Goal: Task Accomplishment & Management: Complete application form

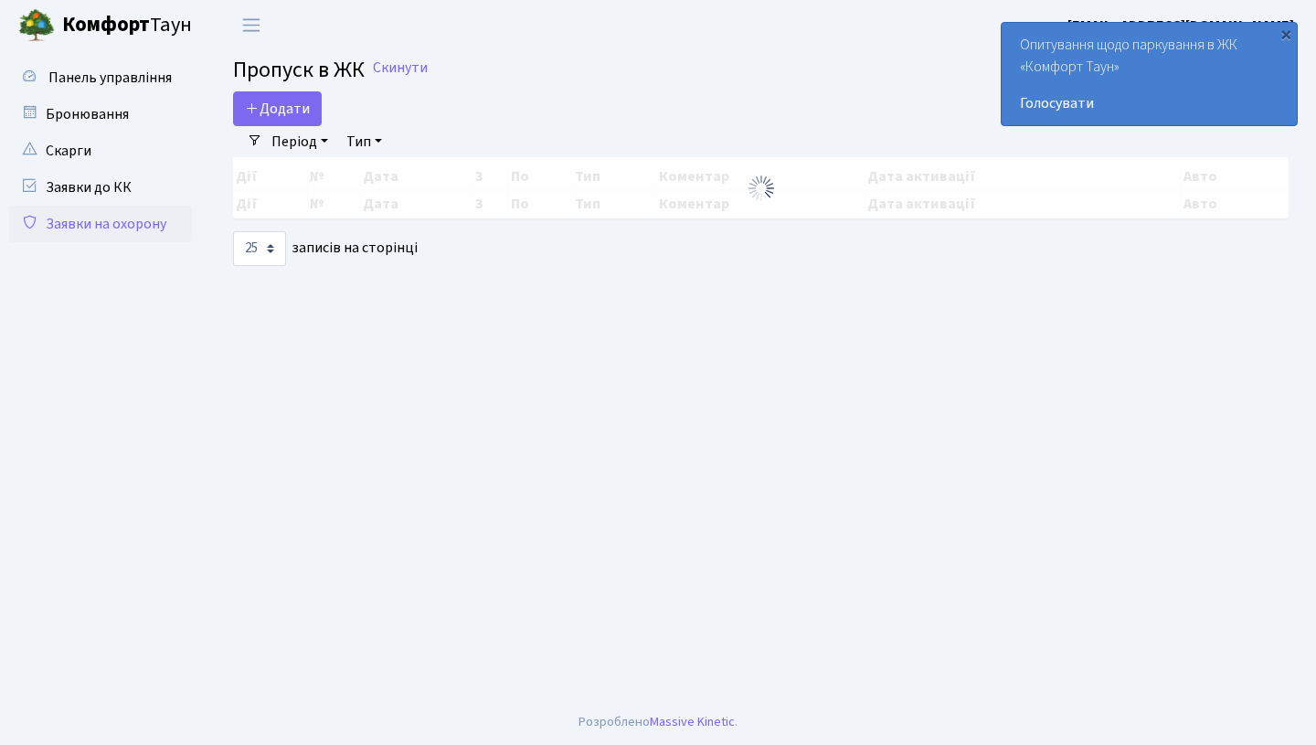
select select "25"
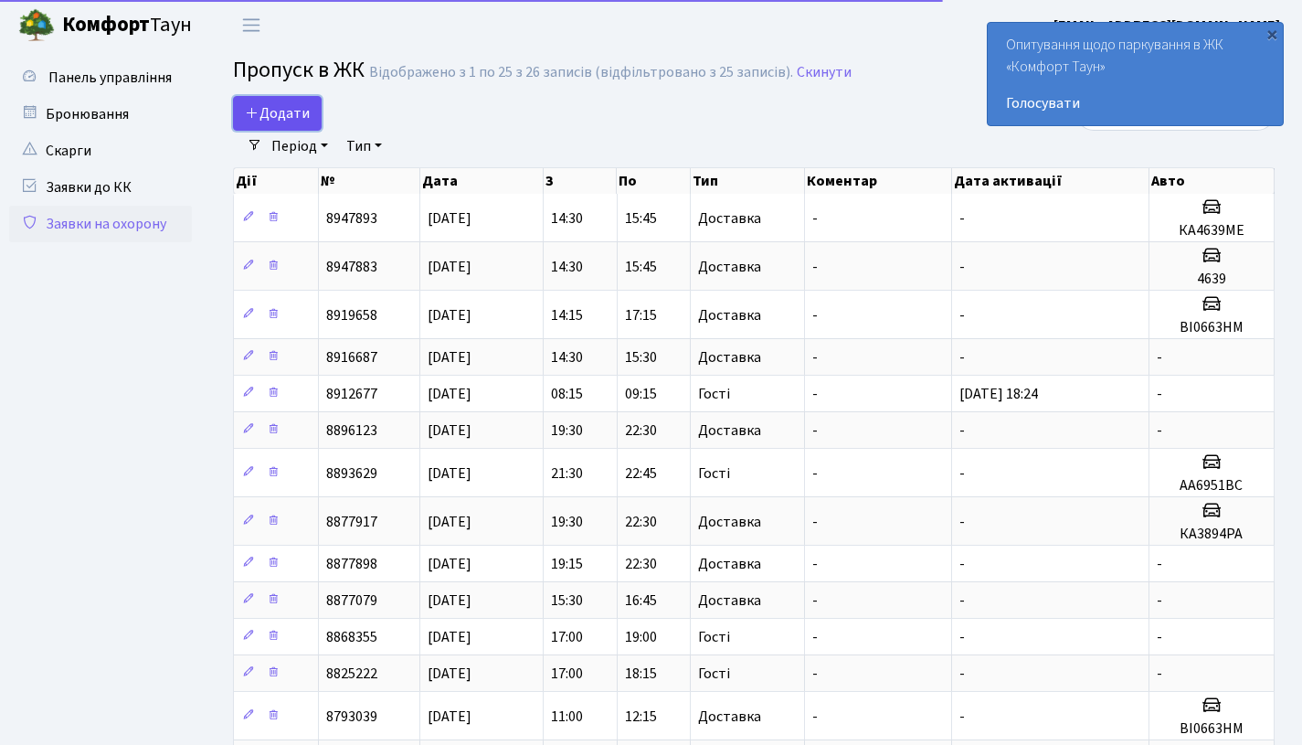
click at [268, 109] on span "Додати" at bounding box center [277, 113] width 65 height 20
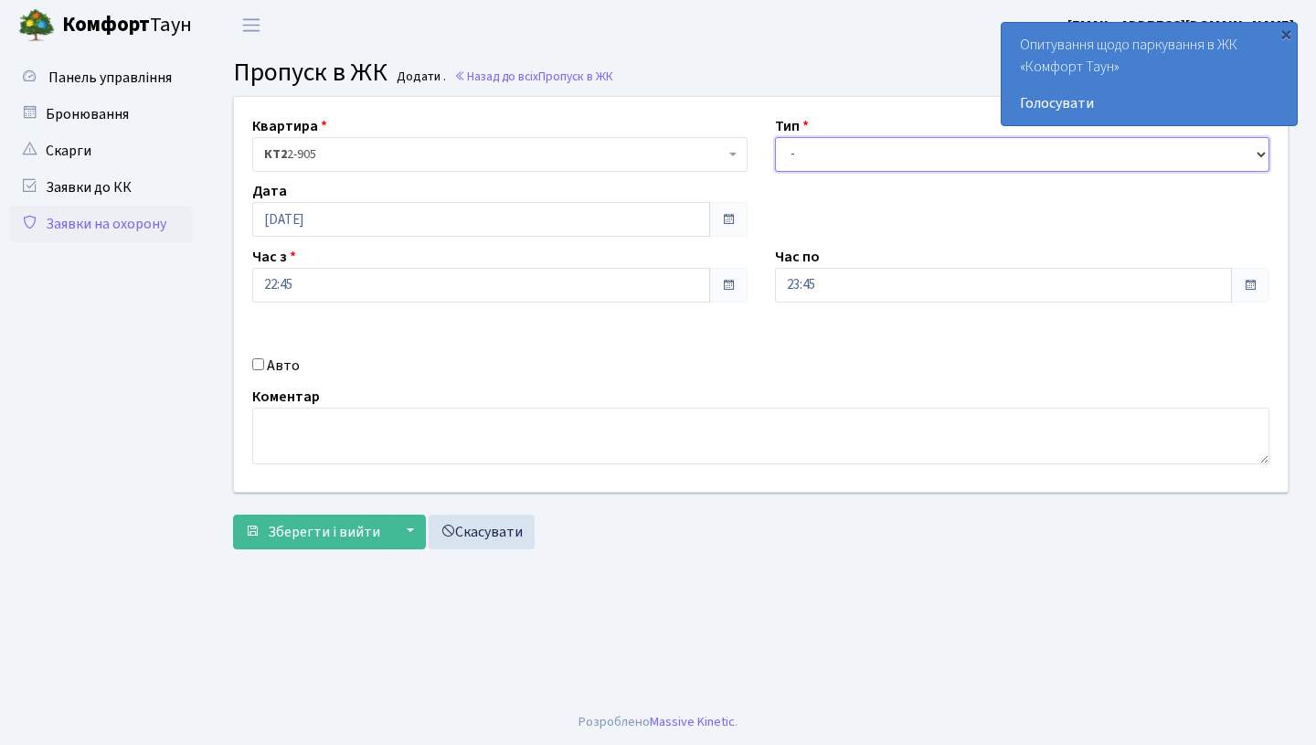
click at [945, 153] on select "- Доставка Таксі Гості Сервіс" at bounding box center [1022, 154] width 495 height 35
select select "1"
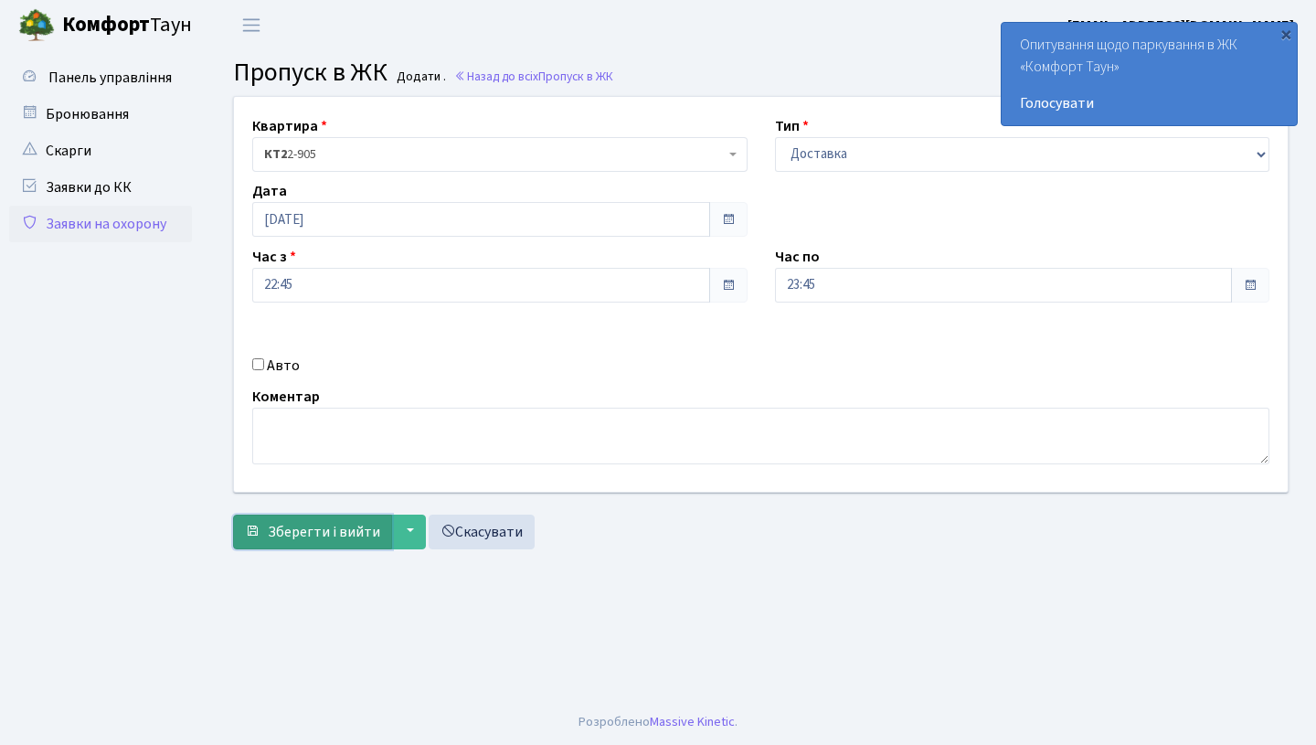
click at [328, 545] on button "Зберегти і вийти" at bounding box center [312, 531] width 159 height 35
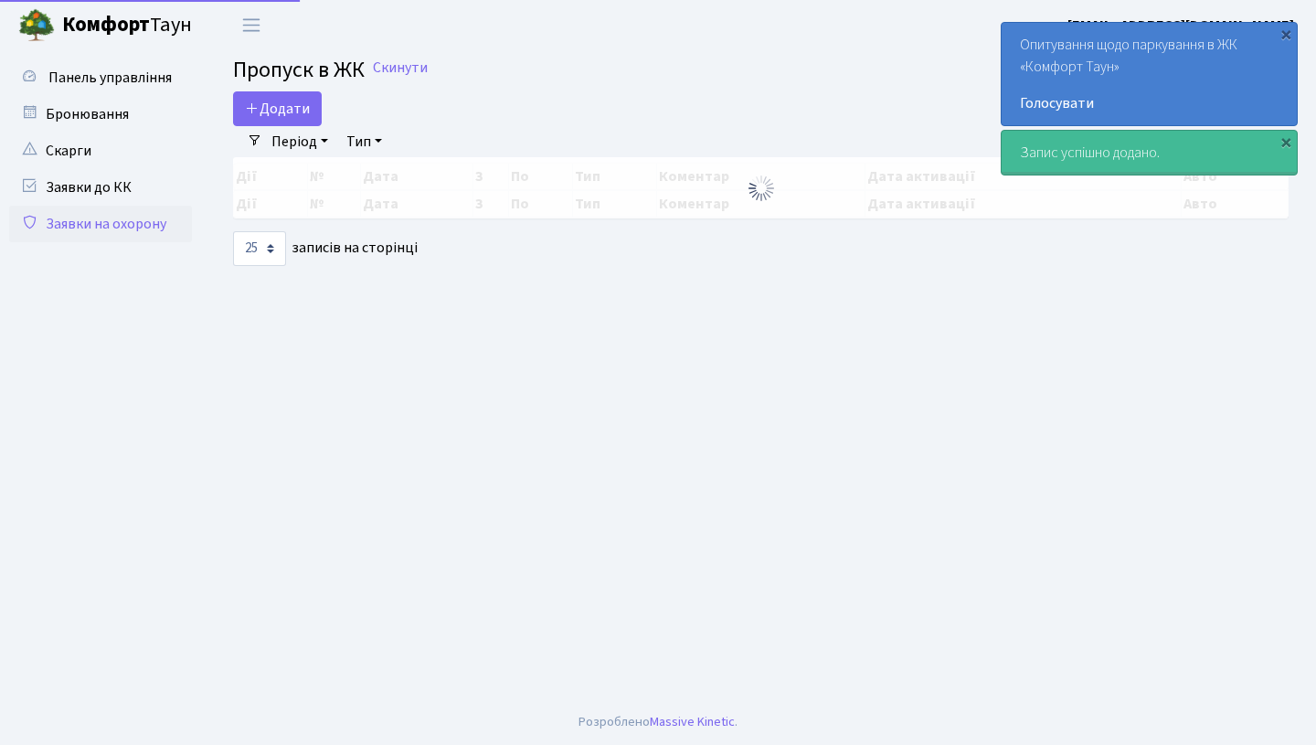
select select "25"
